Goal: Information Seeking & Learning: Learn about a topic

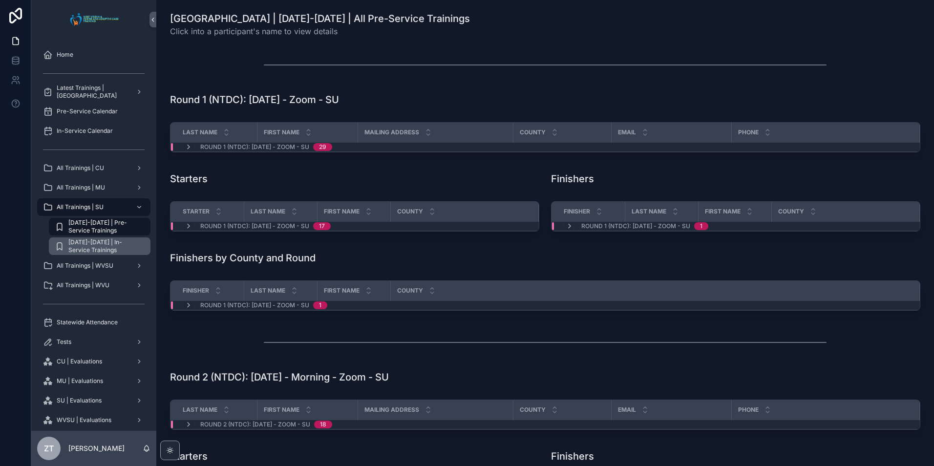
click at [107, 244] on span "[DATE]-[DATE] | In-Service Trainings" at bounding box center [104, 246] width 72 height 16
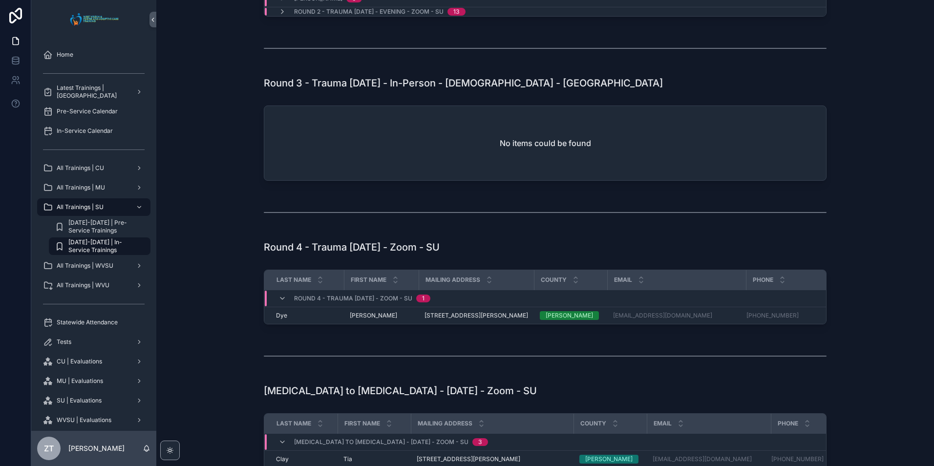
scroll to position [440, 0]
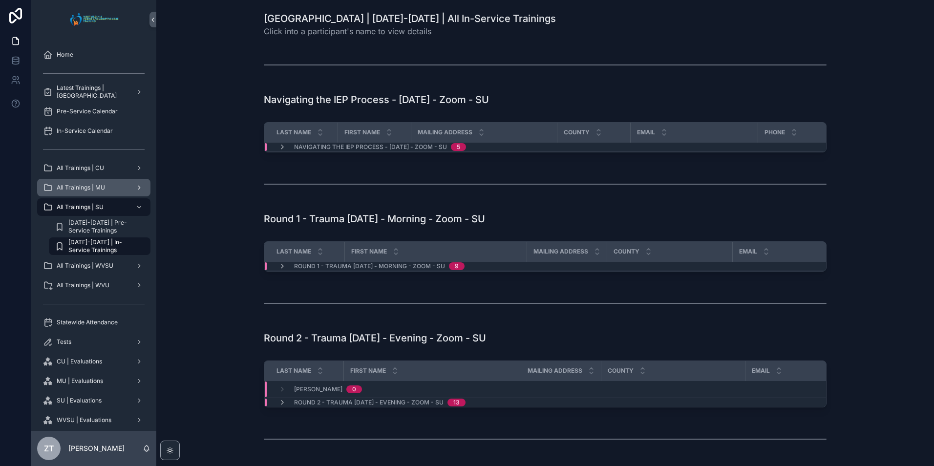
click at [109, 186] on div "All Trainings | MU" at bounding box center [94, 188] width 102 height 16
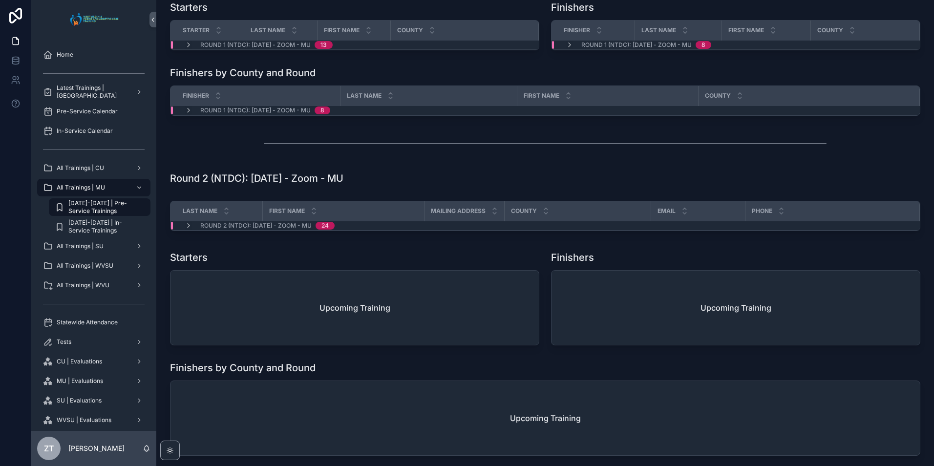
scroll to position [195, 0]
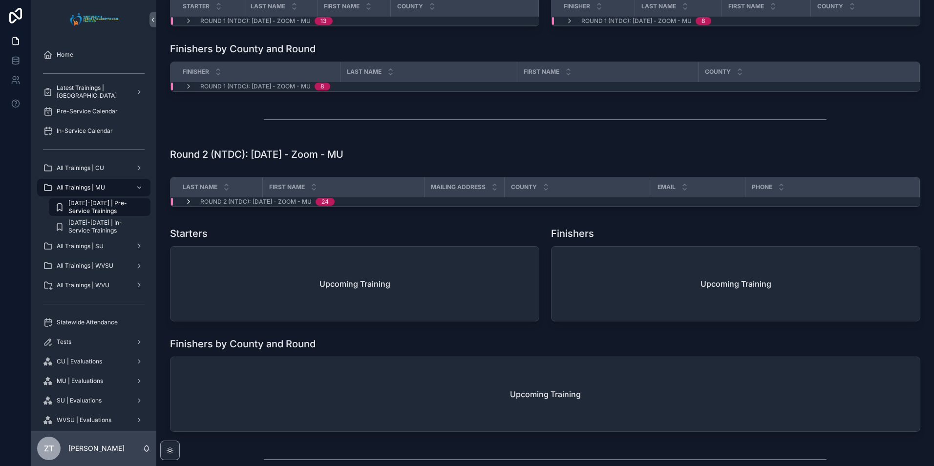
click at [188, 203] on icon "scrollable content" at bounding box center [189, 202] width 8 height 8
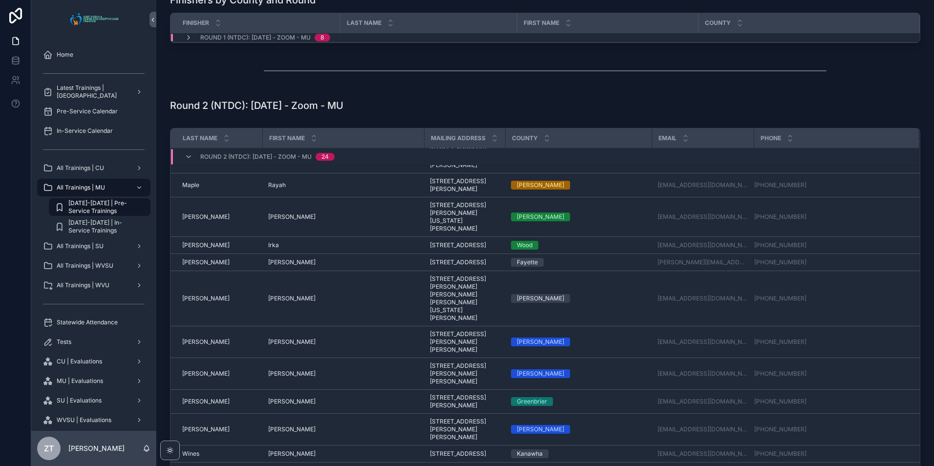
scroll to position [293, 0]
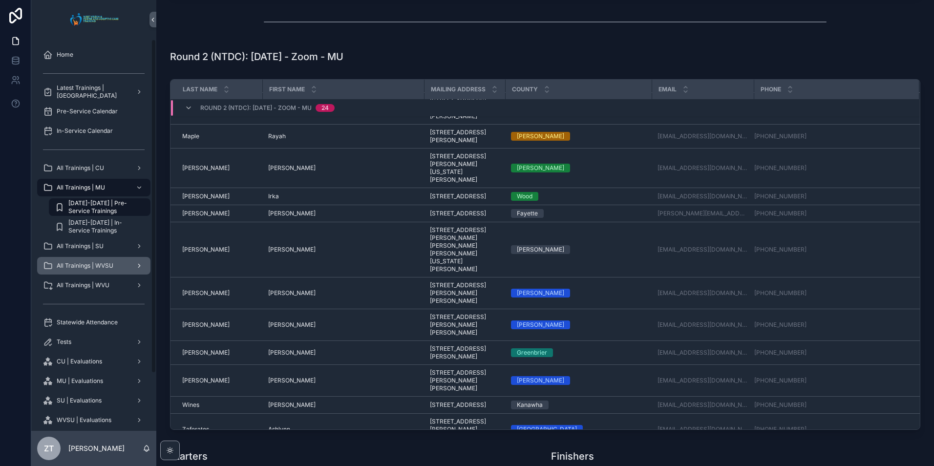
click at [110, 267] on span "All Trainings | WVSU" at bounding box center [85, 266] width 57 height 8
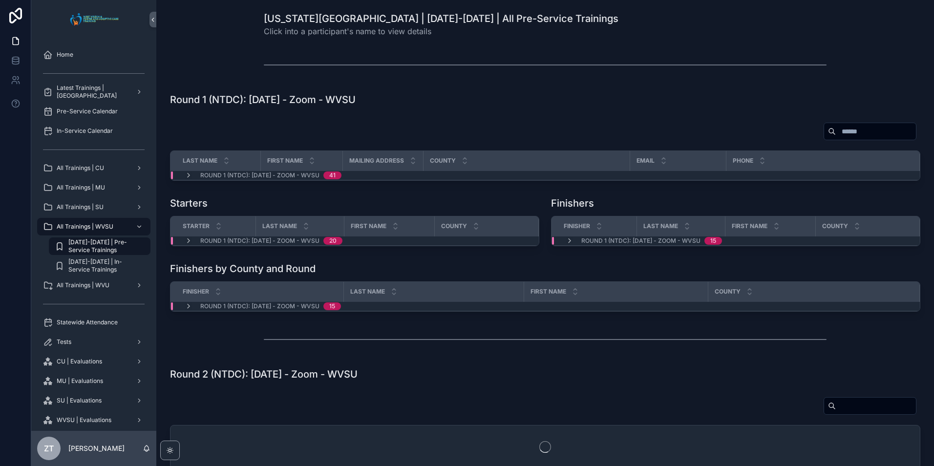
click at [109, 238] on link "[DATE]-[DATE] | Pre-Service Trainings" at bounding box center [100, 246] width 102 height 18
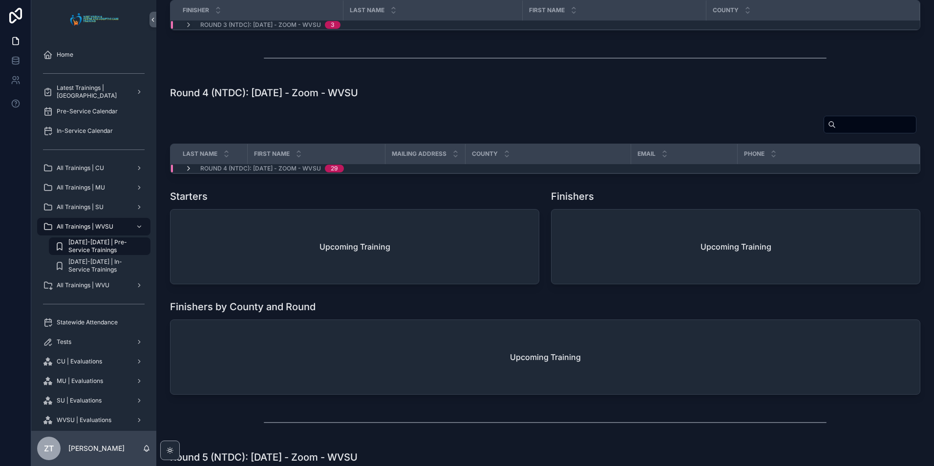
scroll to position [817, 0]
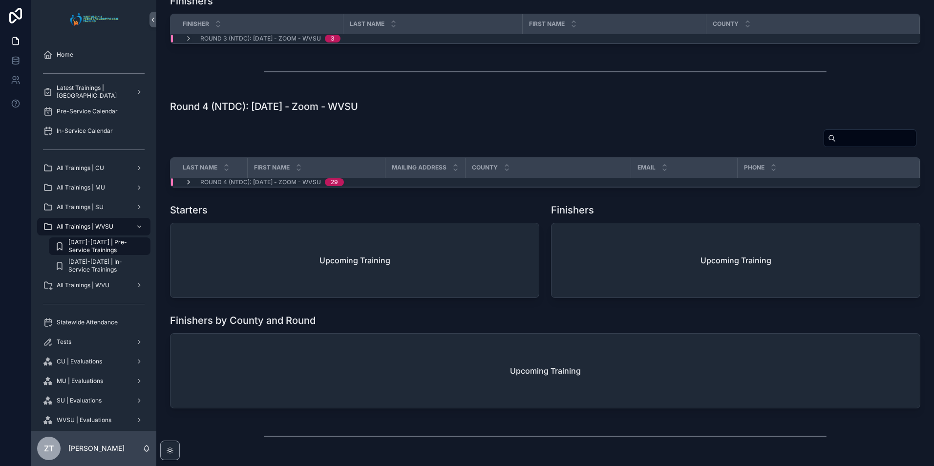
click at [187, 194] on div "[US_STATE][GEOGRAPHIC_DATA] | [DATE]-[DATE] | All Pre-Service Trainings Click i…" at bounding box center [545, 43] width 778 height 1721
click at [190, 184] on icon "scrollable content" at bounding box center [189, 182] width 8 height 8
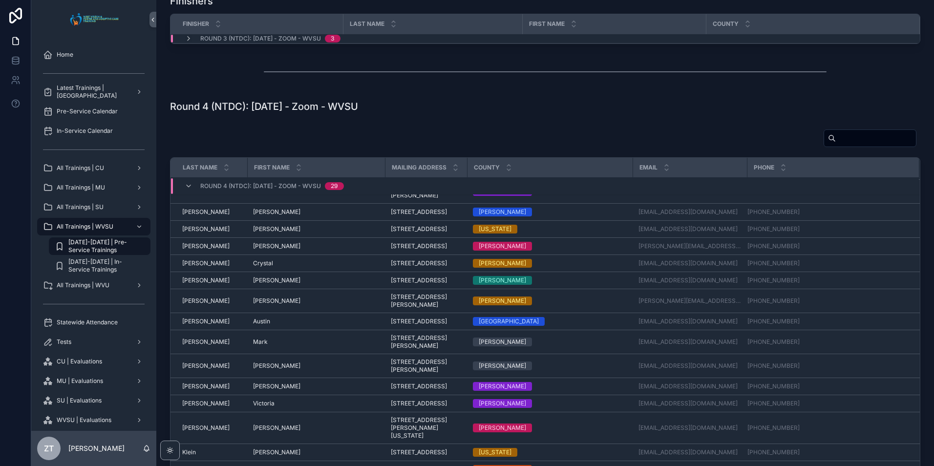
scroll to position [0, 0]
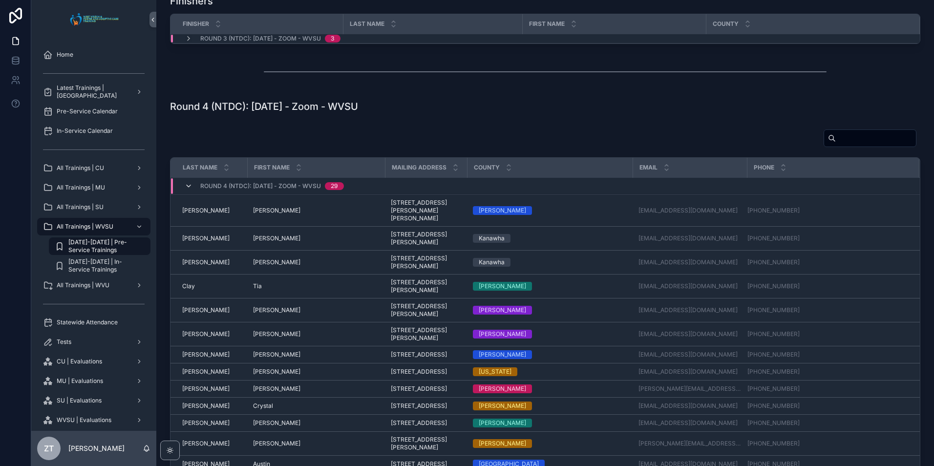
click at [189, 185] on icon "scrollable content" at bounding box center [189, 186] width 8 height 8
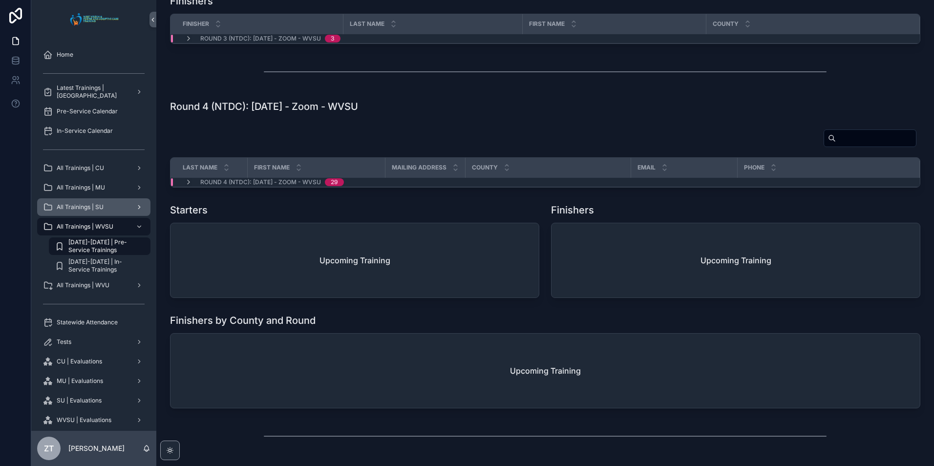
click at [103, 208] on span "All Trainings | SU" at bounding box center [80, 207] width 47 height 8
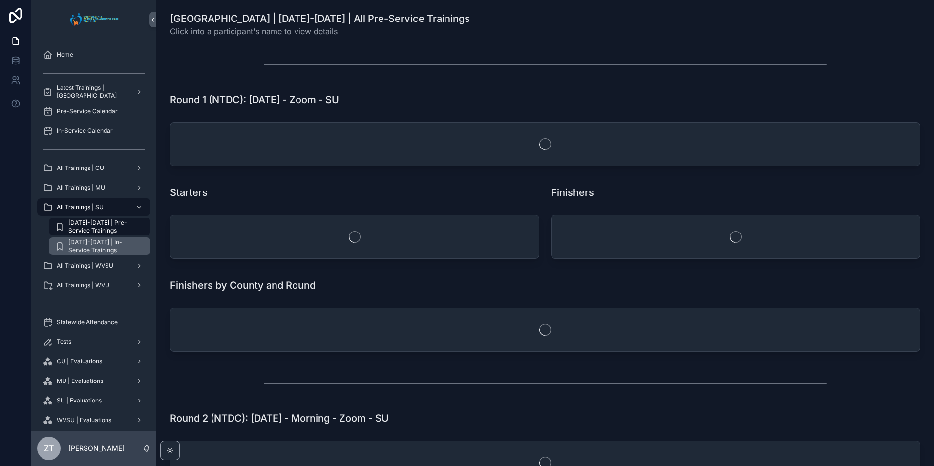
click at [110, 245] on span "[DATE]-[DATE] | In-Service Trainings" at bounding box center [104, 246] width 72 height 16
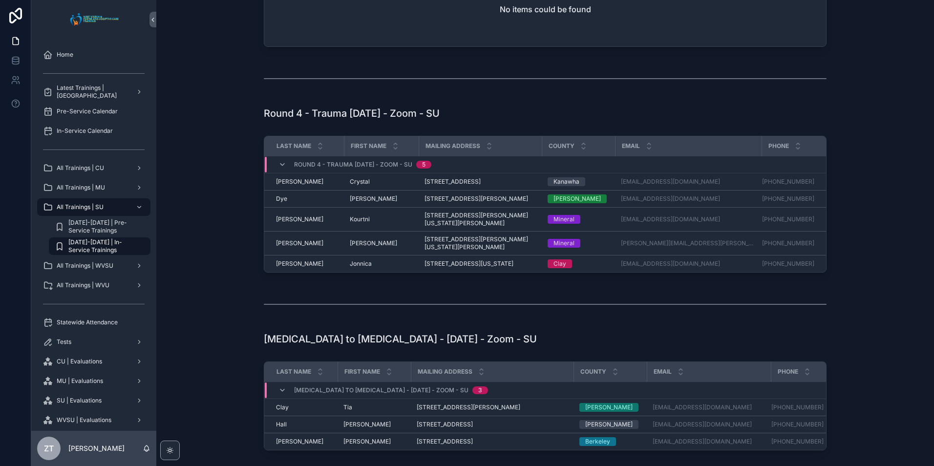
scroll to position [586, 0]
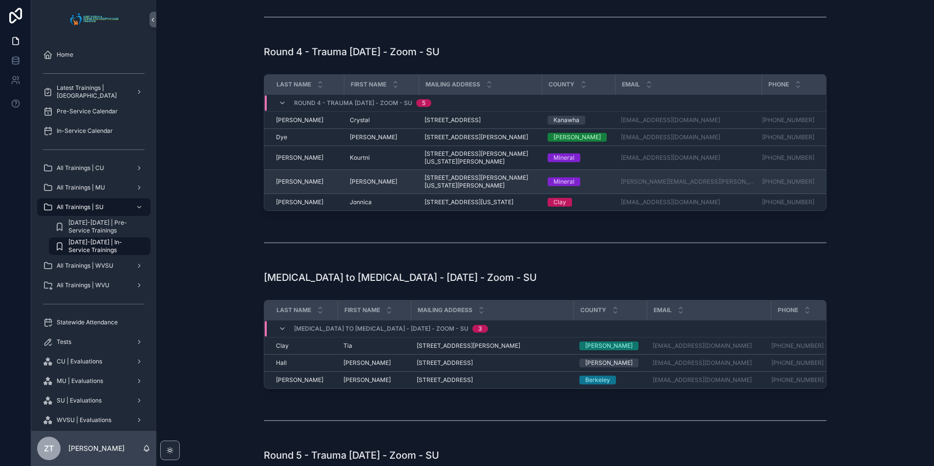
click at [353, 186] on span "[PERSON_NAME]" at bounding box center [373, 182] width 47 height 8
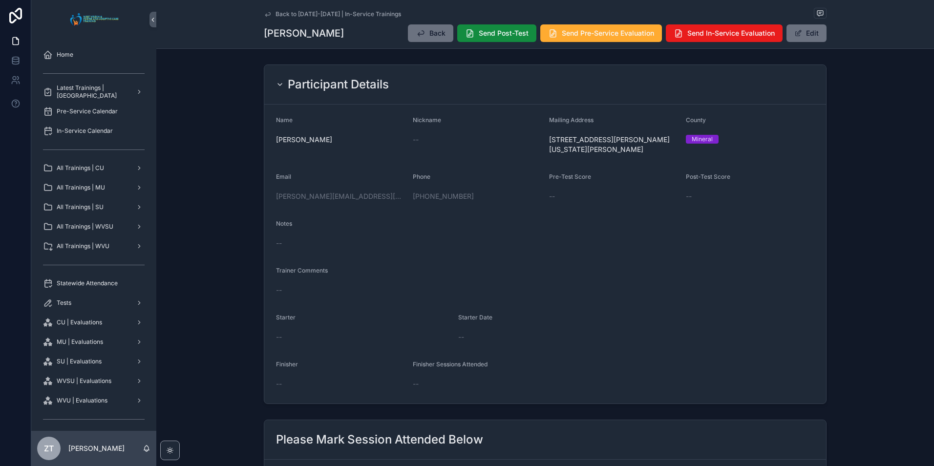
click at [265, 15] on icon "scrollable content" at bounding box center [267, 14] width 5 height 4
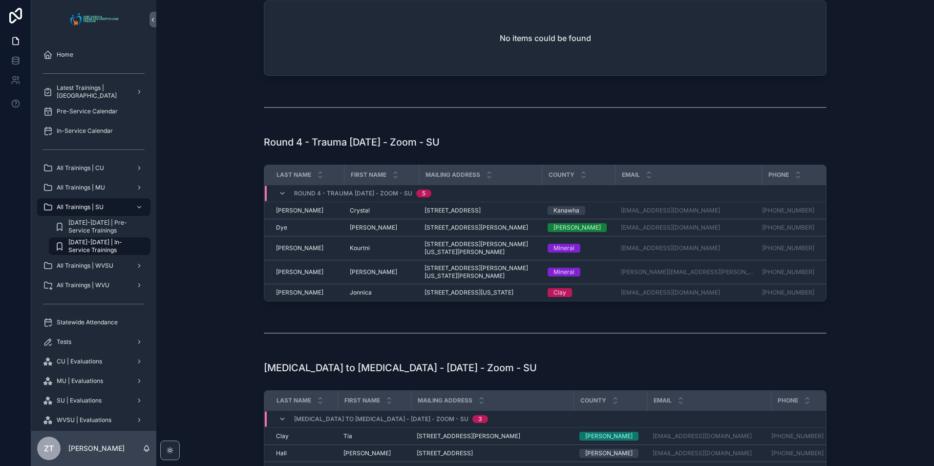
scroll to position [489, 0]
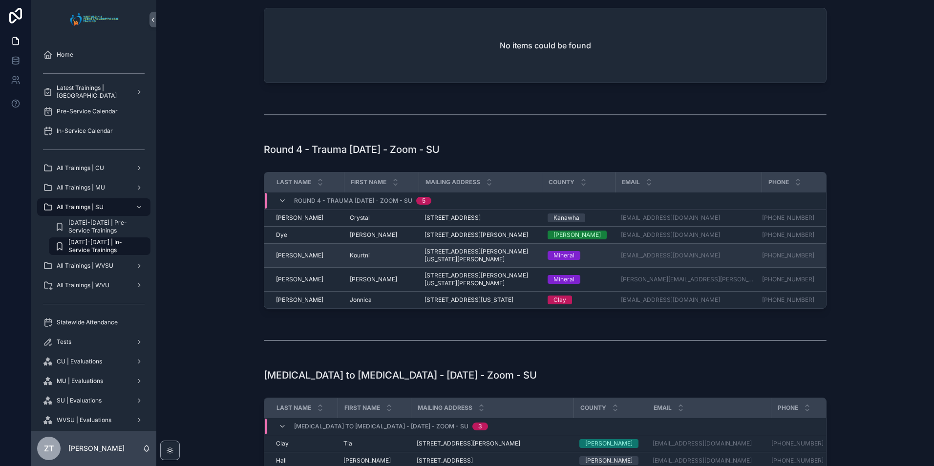
click at [363, 259] on span "Kourtni" at bounding box center [360, 256] width 20 height 8
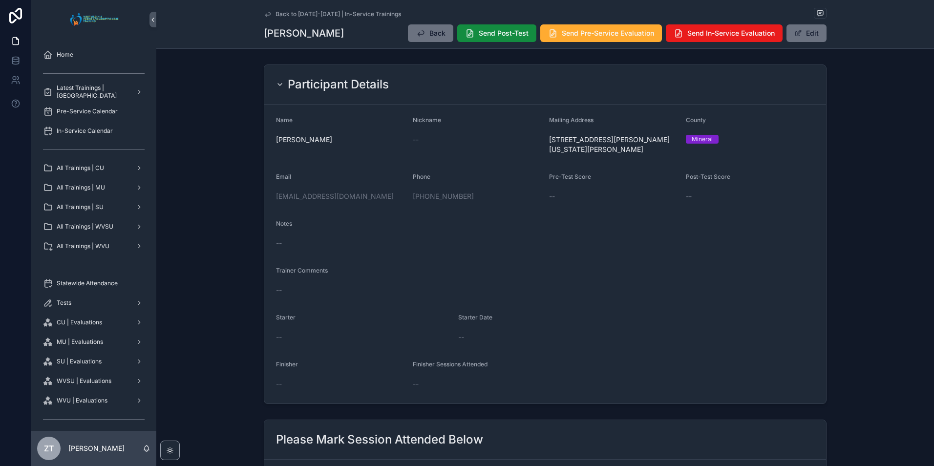
click at [277, 83] on icon "scrollable content" at bounding box center [280, 85] width 8 height 8
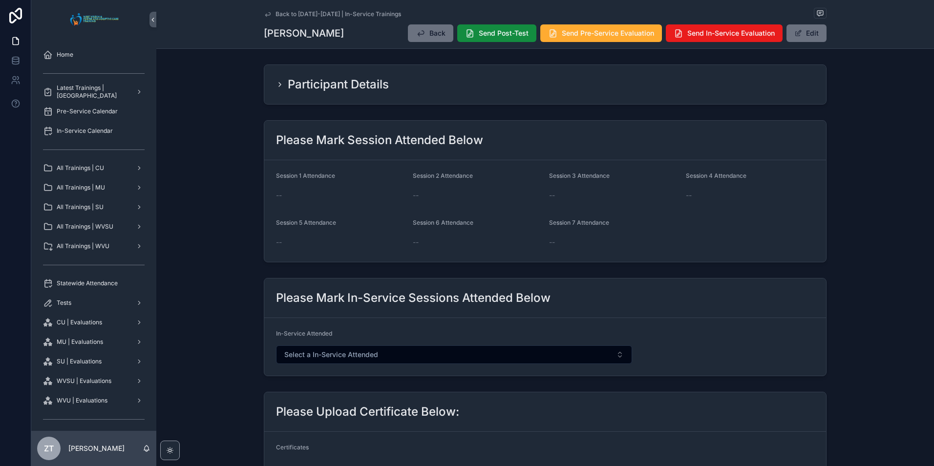
click at [277, 85] on icon "scrollable content" at bounding box center [280, 85] width 8 height 8
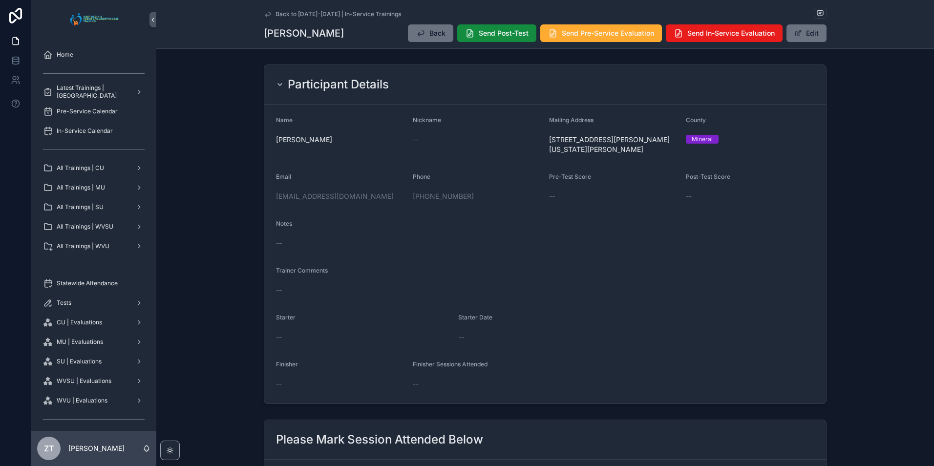
click at [265, 16] on icon "scrollable content" at bounding box center [268, 14] width 8 height 8
